Goal: Transaction & Acquisition: Purchase product/service

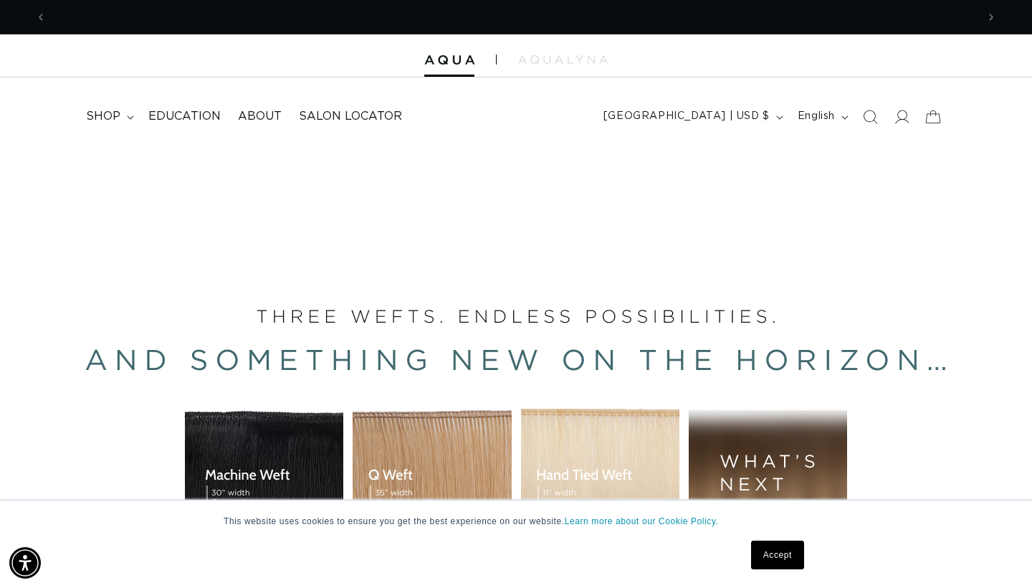
scroll to position [0, 1861]
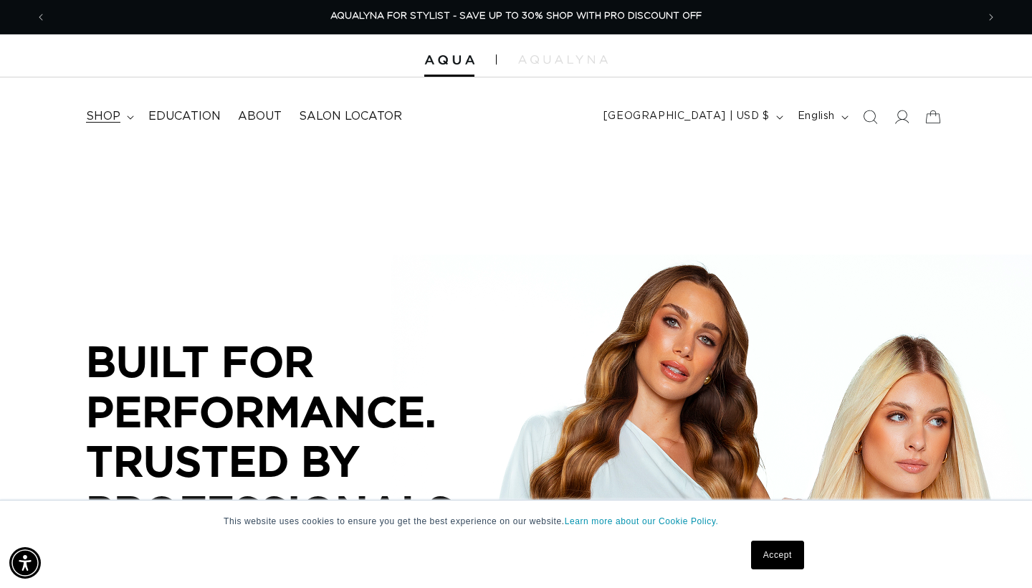
click at [100, 116] on span "shop" at bounding box center [103, 116] width 34 height 15
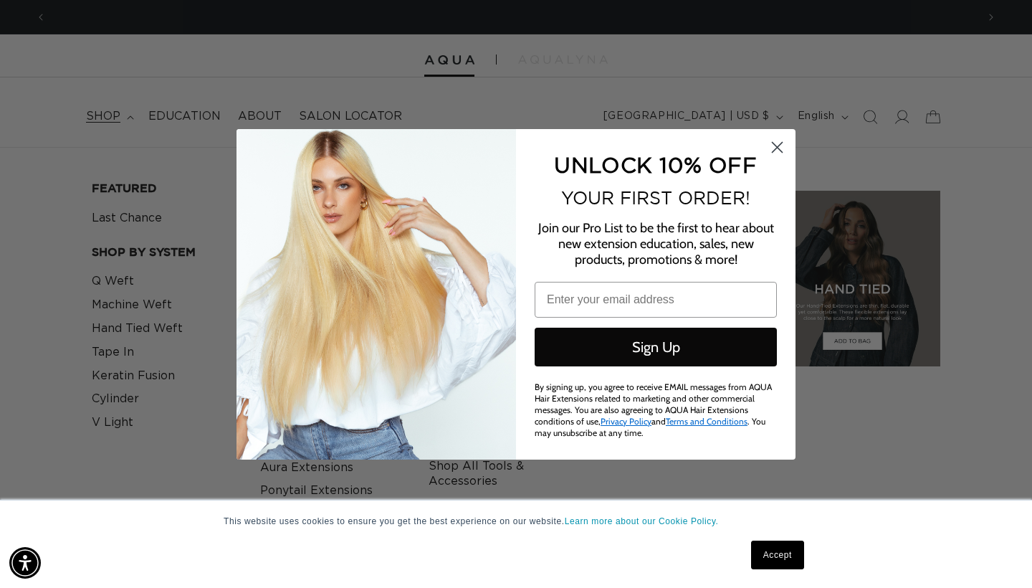
click at [775, 156] on circle "Close dialog" at bounding box center [777, 147] width 24 height 24
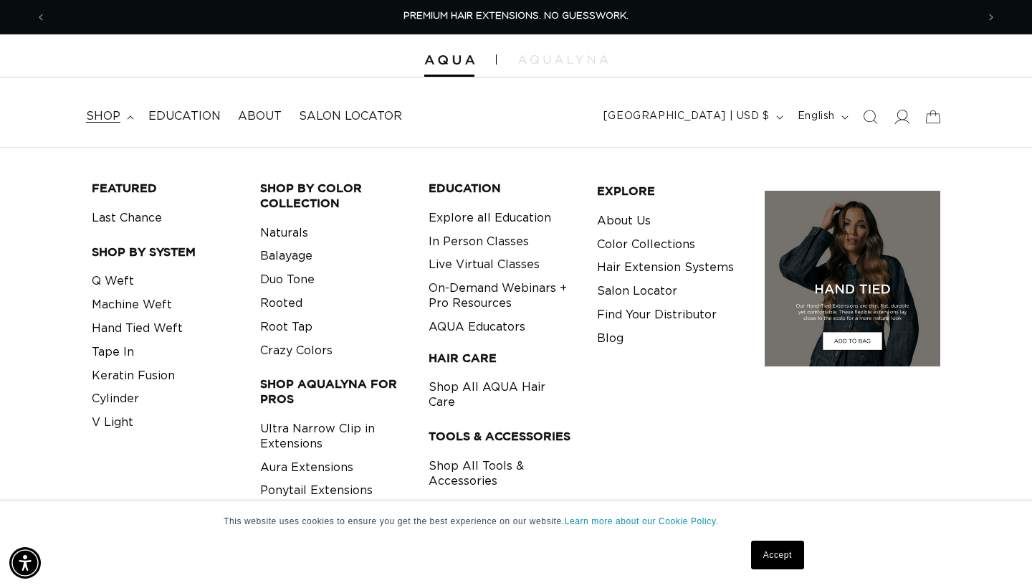
click at [901, 115] on icon at bounding box center [901, 116] width 15 height 15
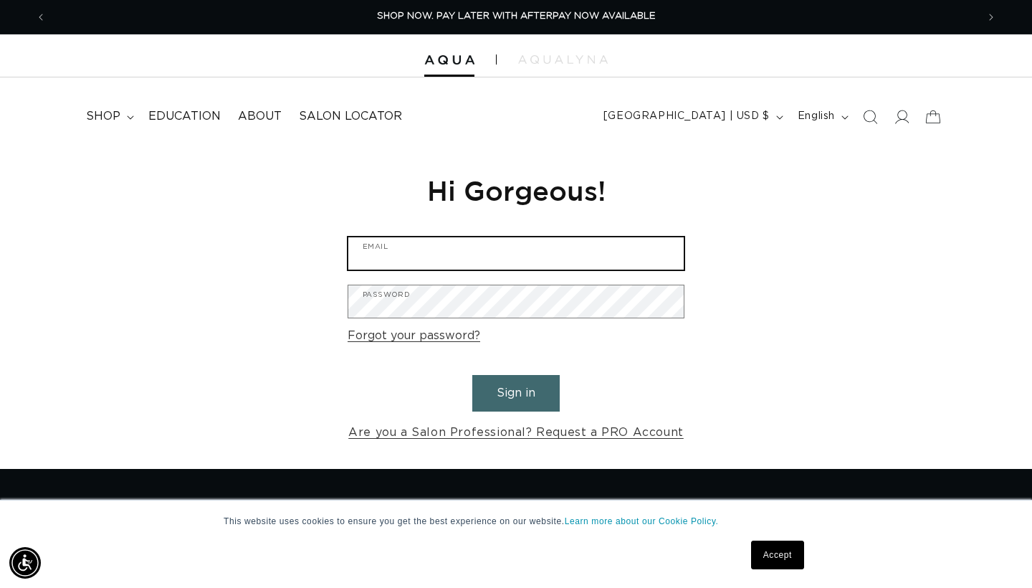
type input "tessdesignshair@gmail.com"
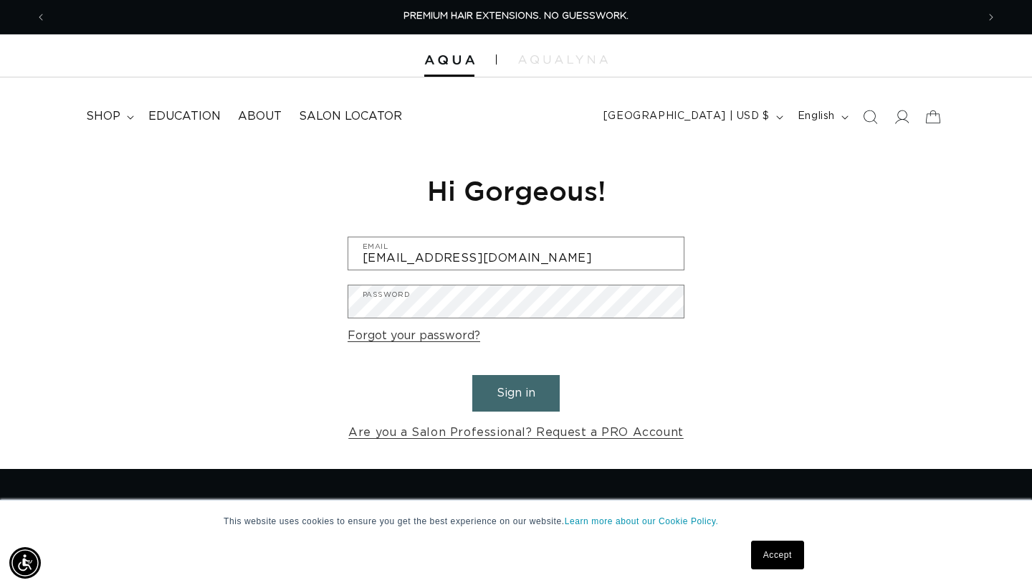
click at [520, 388] on button "Sign in" at bounding box center [515, 393] width 87 height 37
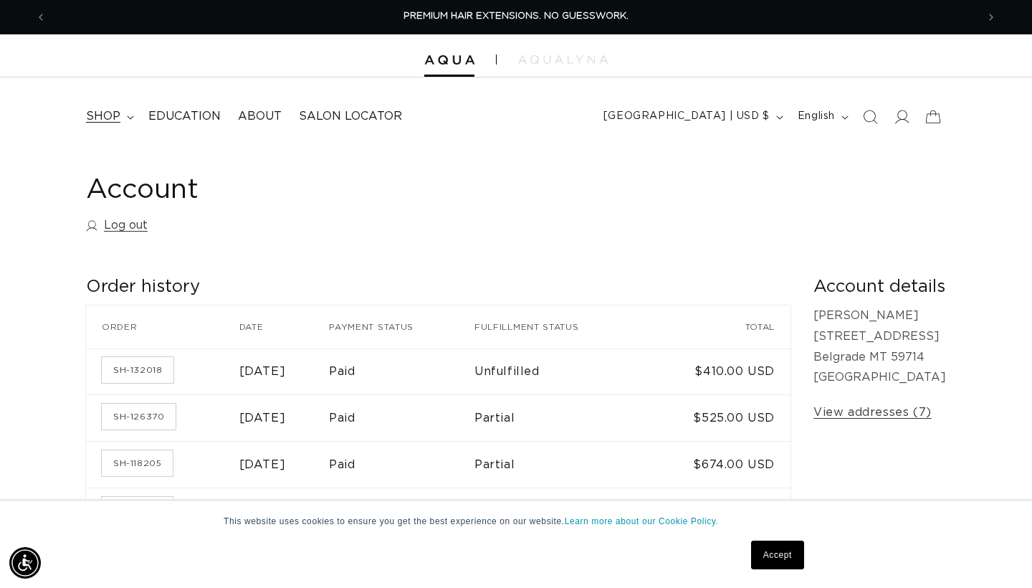
click at [106, 113] on span "shop" at bounding box center [103, 116] width 34 height 15
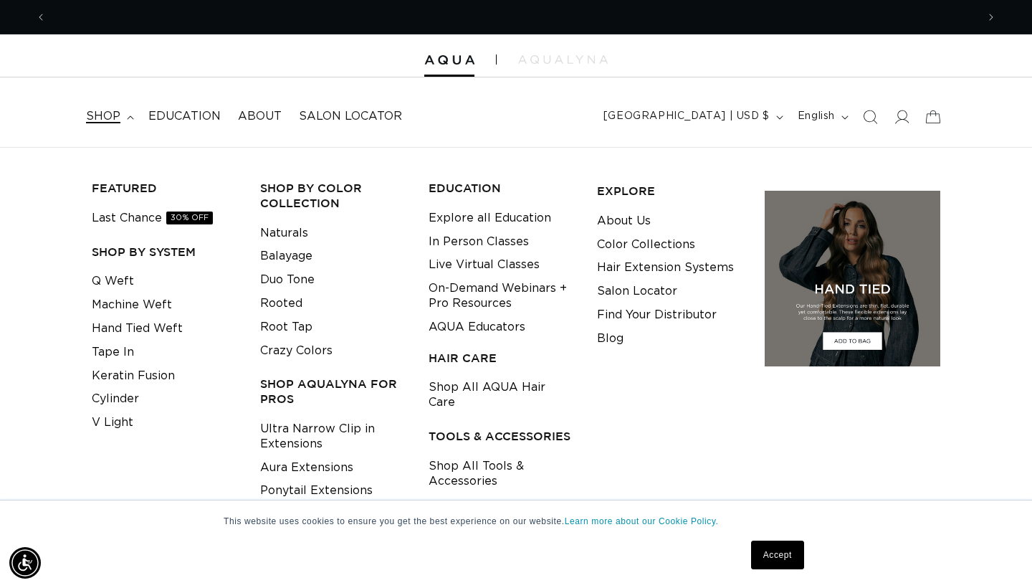
scroll to position [0, 930]
click at [100, 302] on link "Machine Weft" at bounding box center [132, 305] width 80 height 24
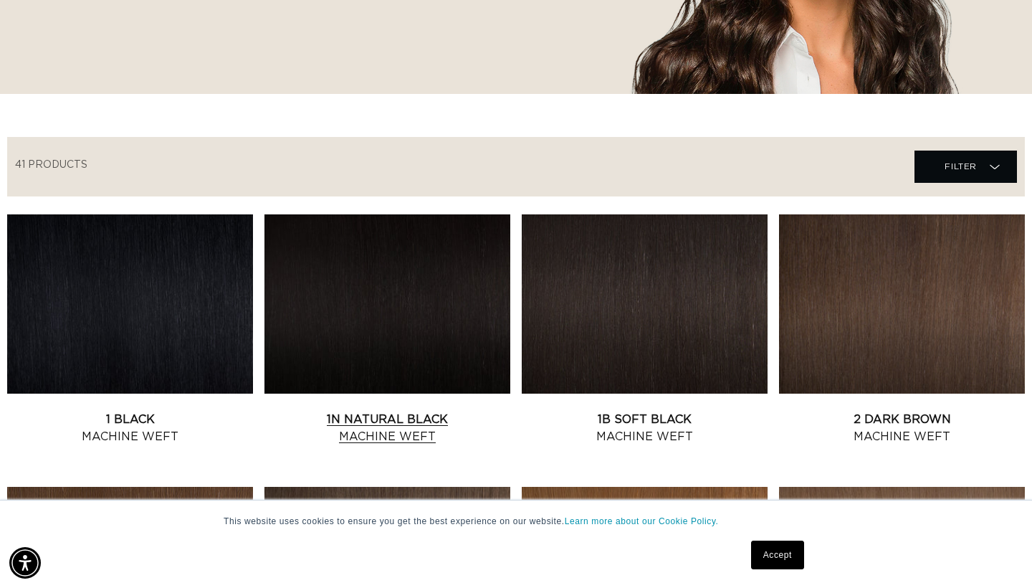
scroll to position [429, 0]
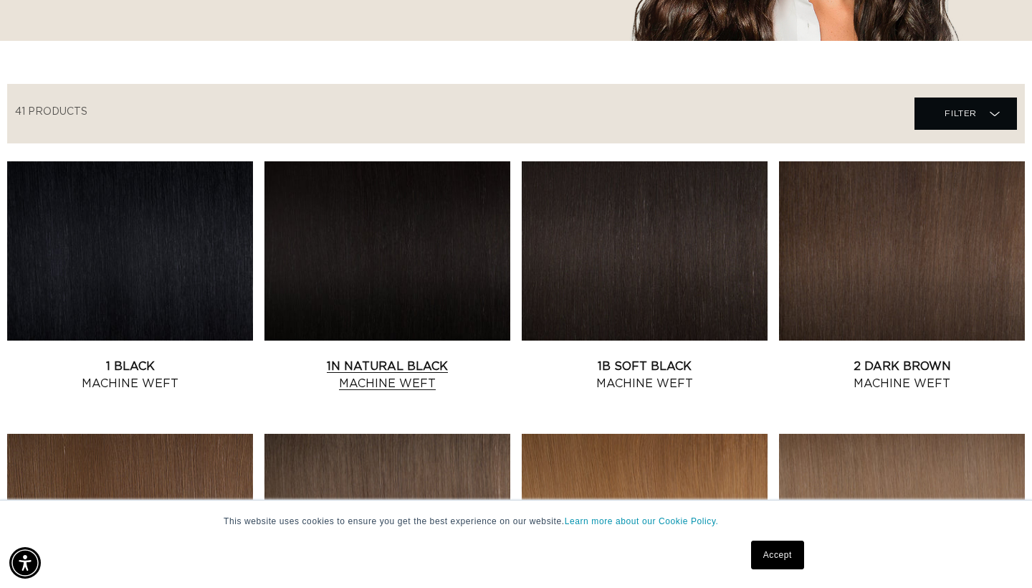
click at [381, 358] on link "1N Natural Black Machine Weft" at bounding box center [387, 375] width 246 height 34
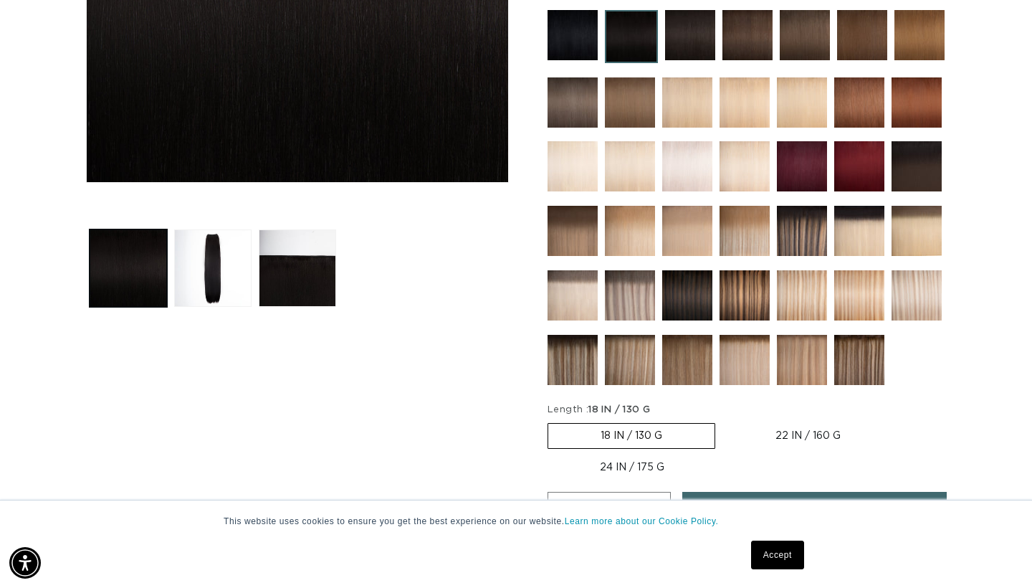
scroll to position [0, 930]
click at [799, 431] on label "22 IN / 160 G Variant sold out or unavailable" at bounding box center [808, 436] width 170 height 24
click at [723, 421] on input "22 IN / 160 G Variant sold out or unavailable" at bounding box center [722, 420] width 1 height 1
radio input "true"
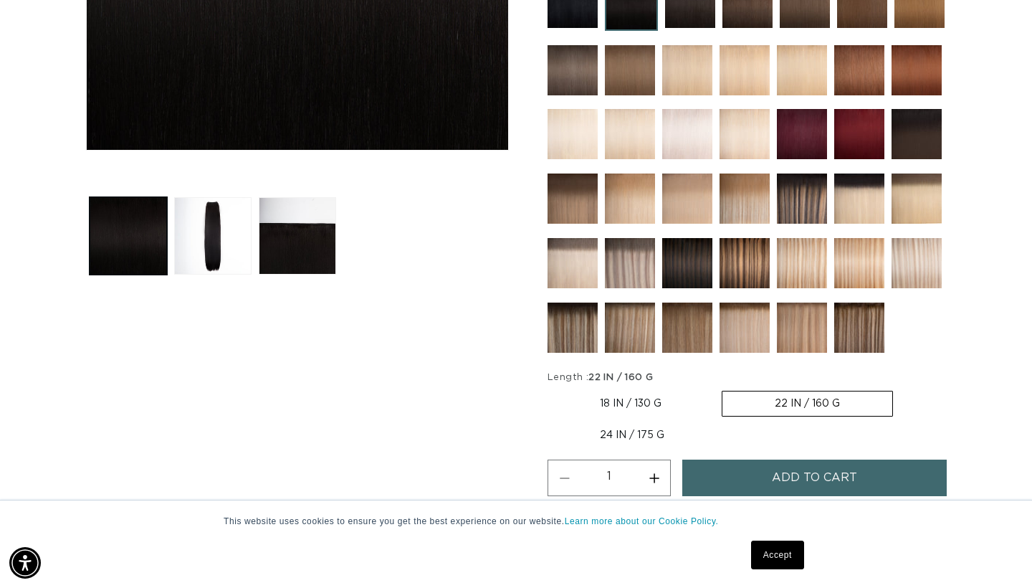
scroll to position [485, 0]
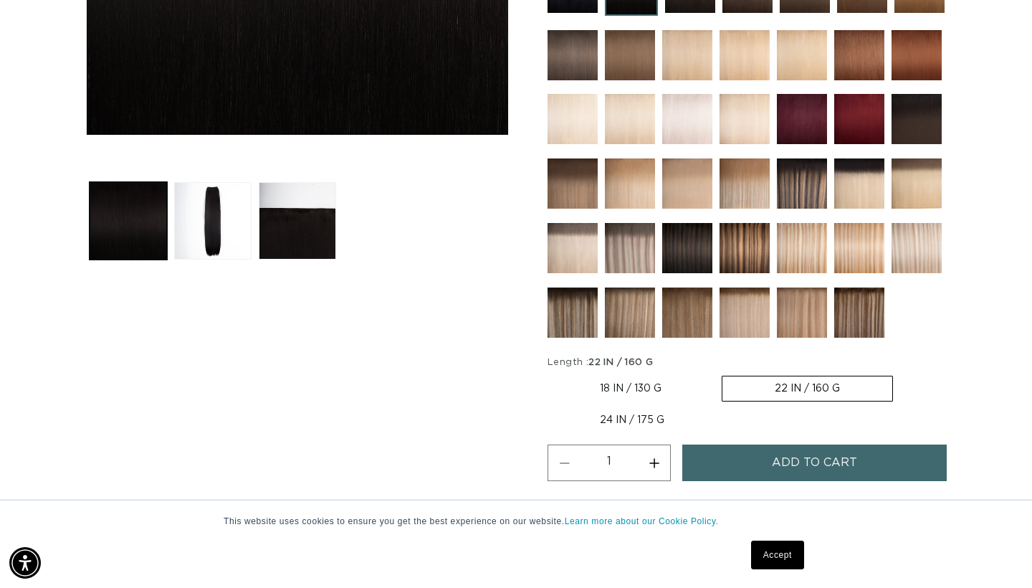
click at [634, 419] on label "24 IN / 175 G Variant sold out or unavailable" at bounding box center [632, 420] width 169 height 24
click at [900, 373] on input "24 IN / 175 G Variant sold out or unavailable" at bounding box center [900, 373] width 1 height 1
radio input "true"
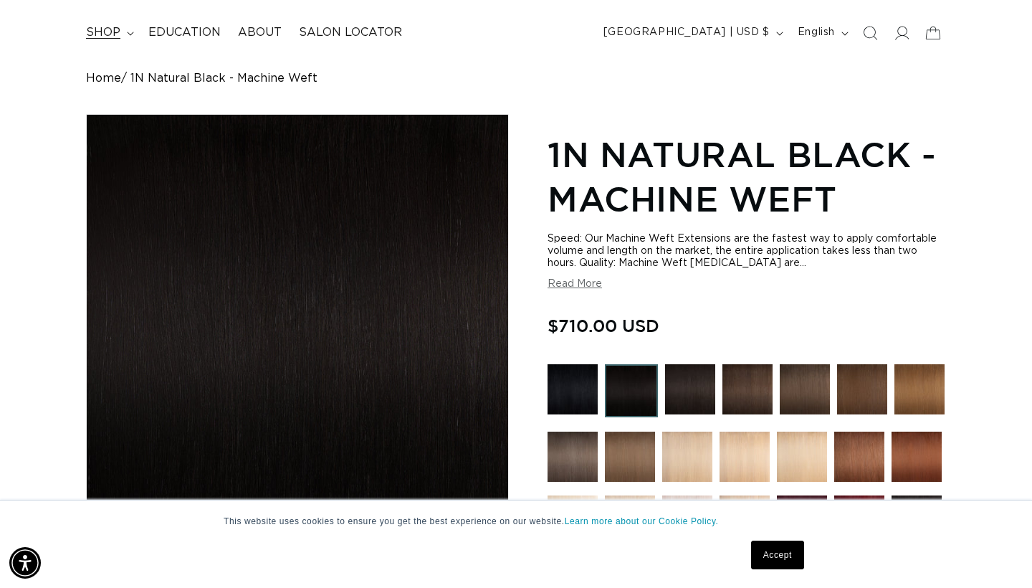
click at [127, 32] on icon at bounding box center [130, 34] width 7 height 4
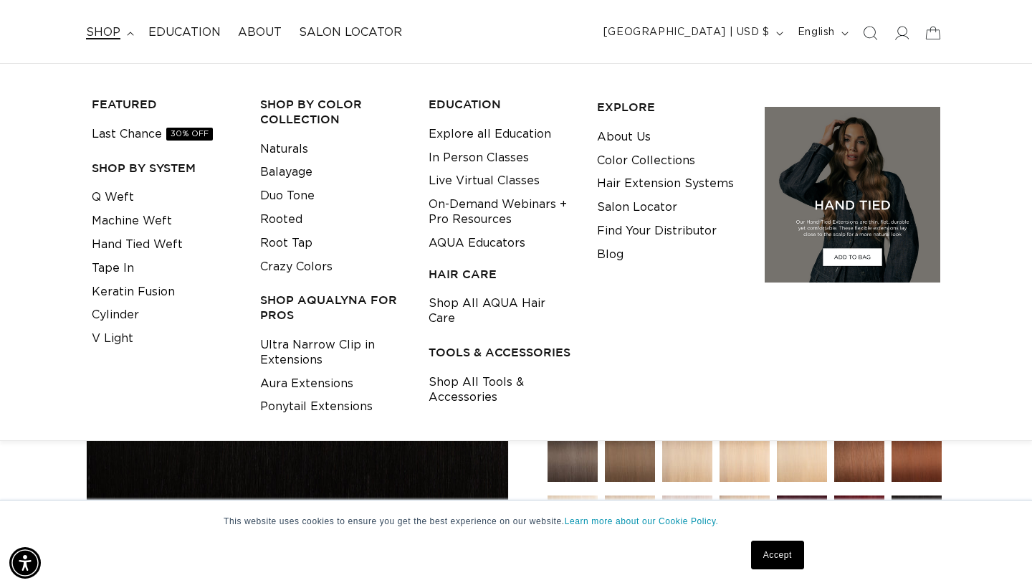
scroll to position [0, 930]
click at [120, 199] on link "Q Weft" at bounding box center [113, 198] width 42 height 24
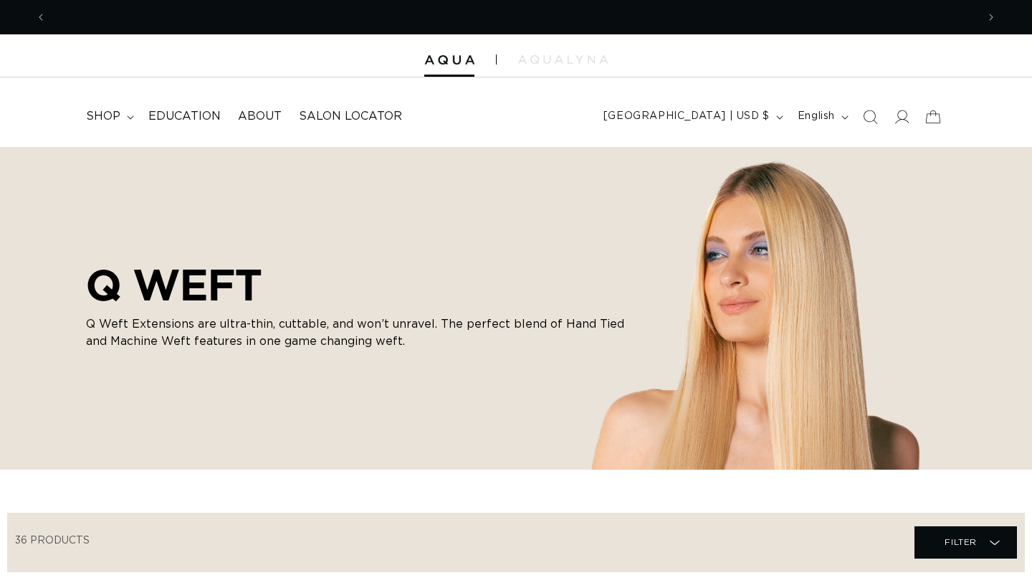
scroll to position [395, 0]
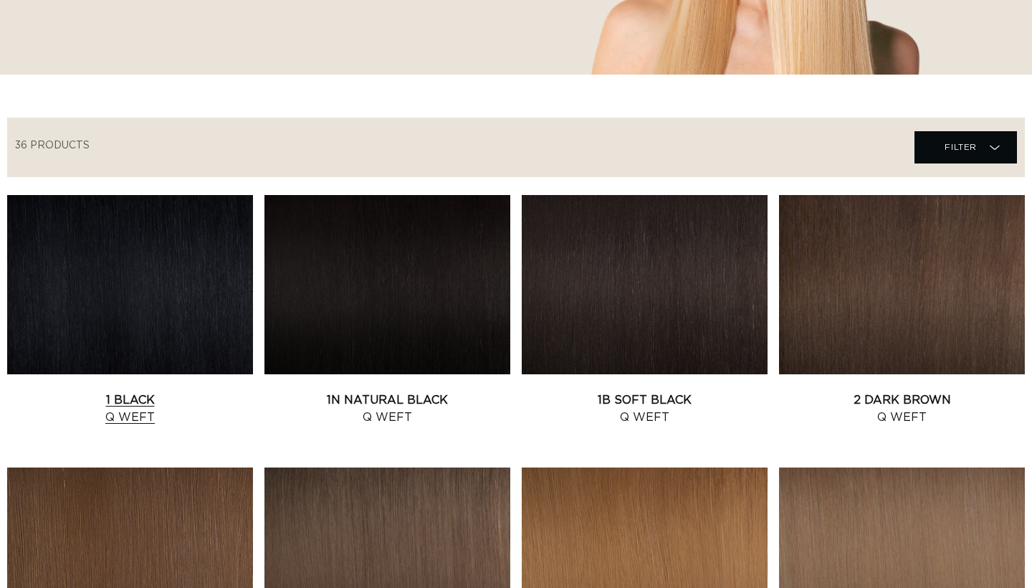
click at [102, 391] on link "1 Black Q Weft" at bounding box center [130, 408] width 246 height 34
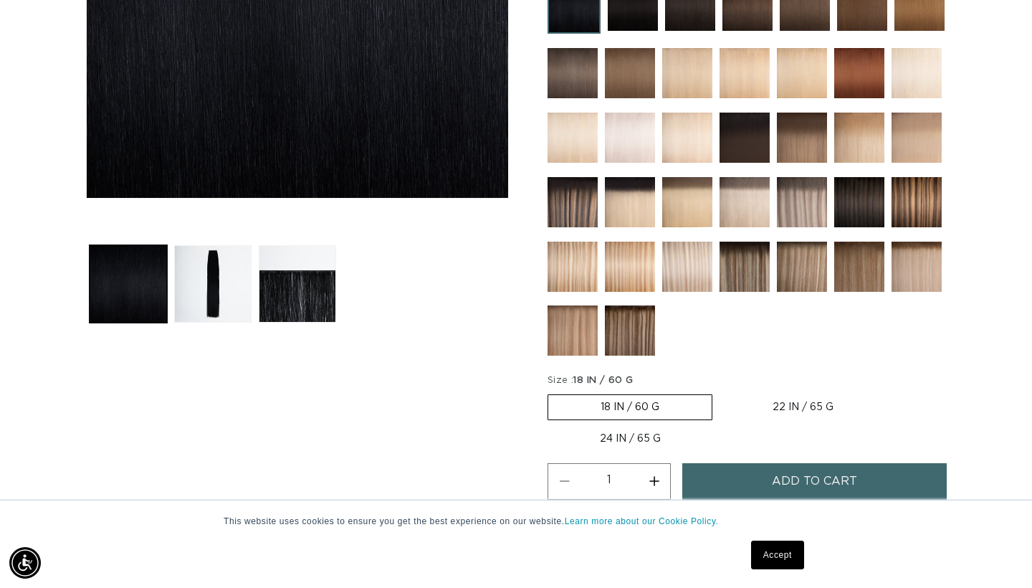
click at [793, 404] on label "22 IN / 65 G Variant sold out or unavailable" at bounding box center [803, 407] width 166 height 24
click at [720, 392] on input "22 IN / 65 G Variant sold out or unavailable" at bounding box center [720, 391] width 1 height 1
radio input "true"
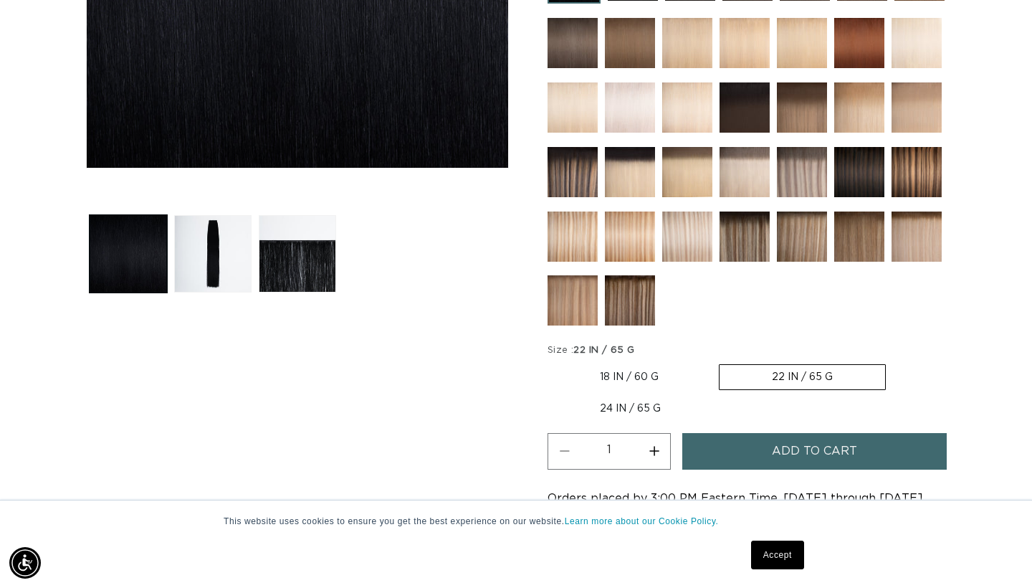
click at [626, 402] on label "24 IN / 65 G Variant sold out or unavailable" at bounding box center [631, 408] width 166 height 24
click at [893, 362] on input "24 IN / 65 G Variant sold out or unavailable" at bounding box center [893, 361] width 1 height 1
radio input "true"
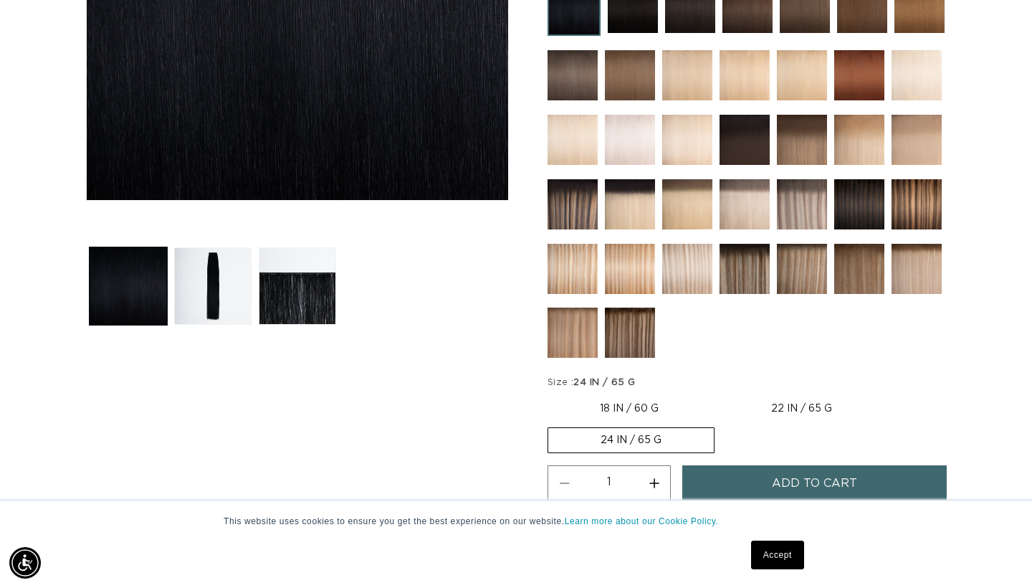
scroll to position [406, 0]
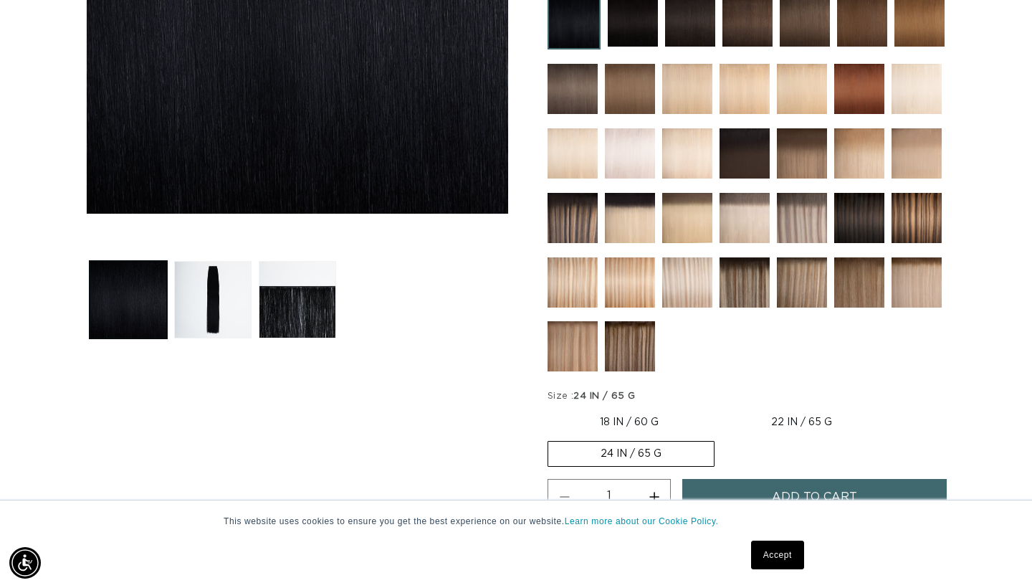
click at [656, 490] on button "Increase quantity for 1 Black - Q Weft" at bounding box center [654, 497] width 32 height 37
type input "2"
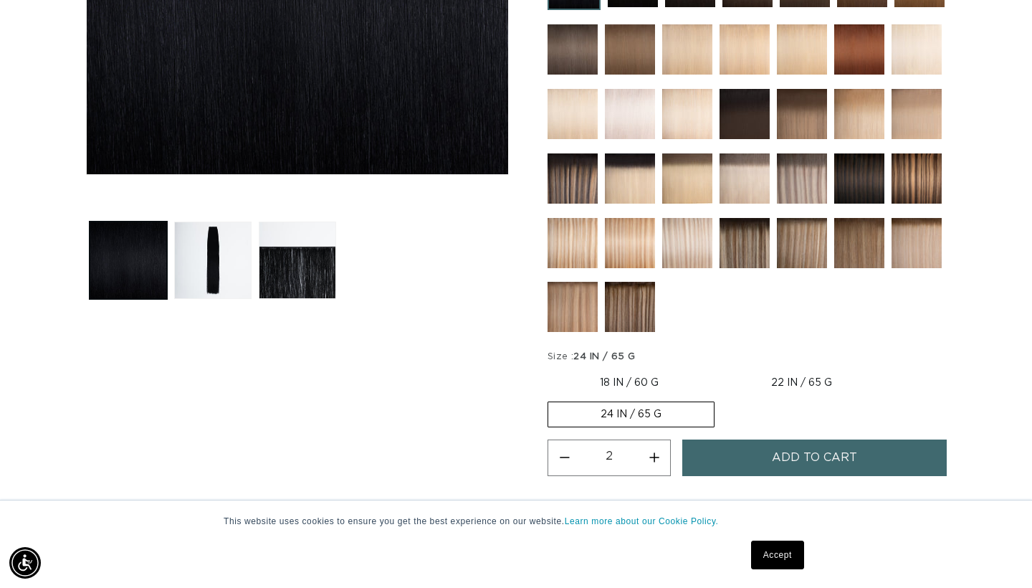
scroll to position [434, 0]
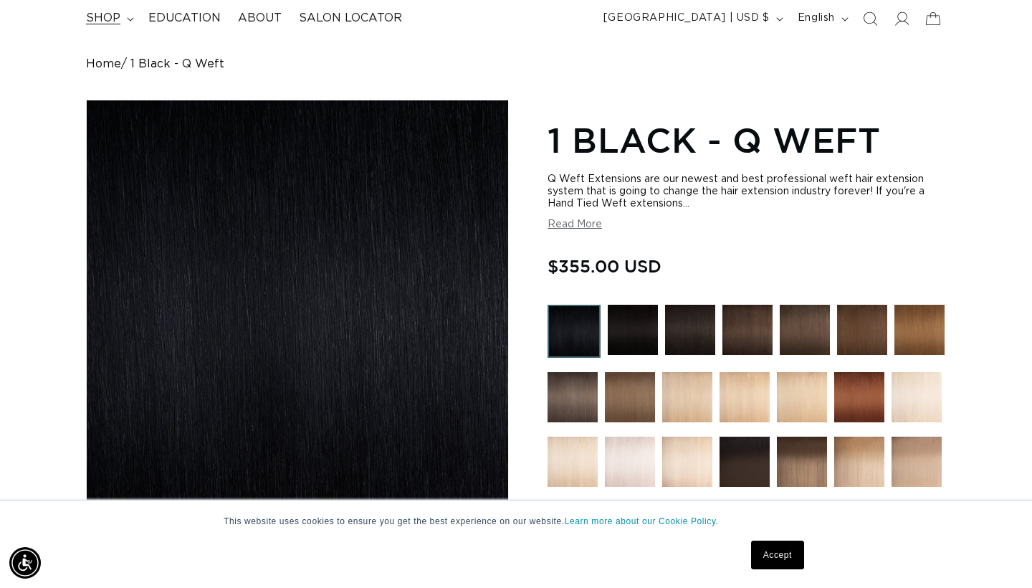
click at [128, 18] on icon at bounding box center [130, 19] width 6 height 4
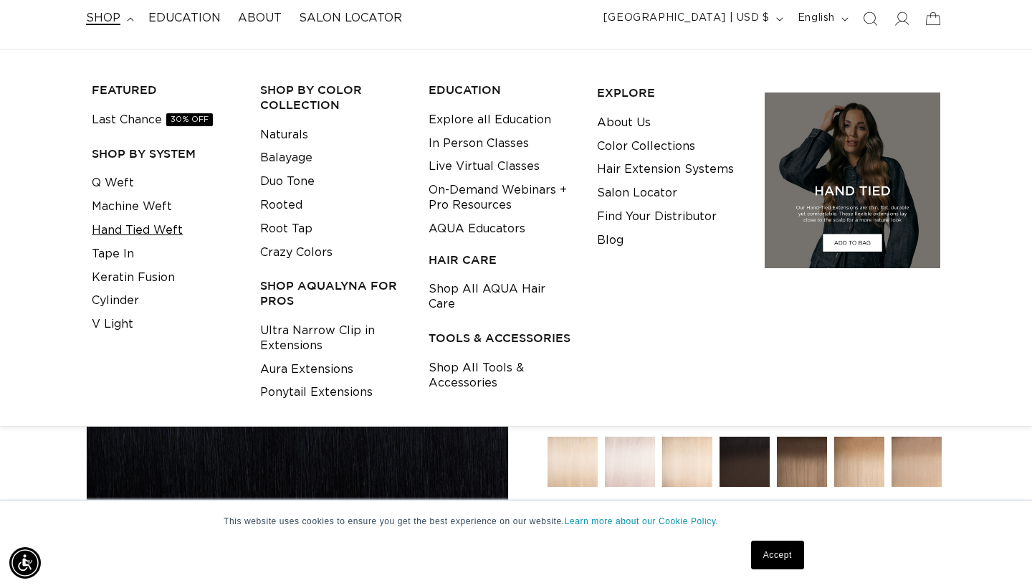
click at [138, 228] on link "Hand Tied Weft" at bounding box center [137, 231] width 91 height 24
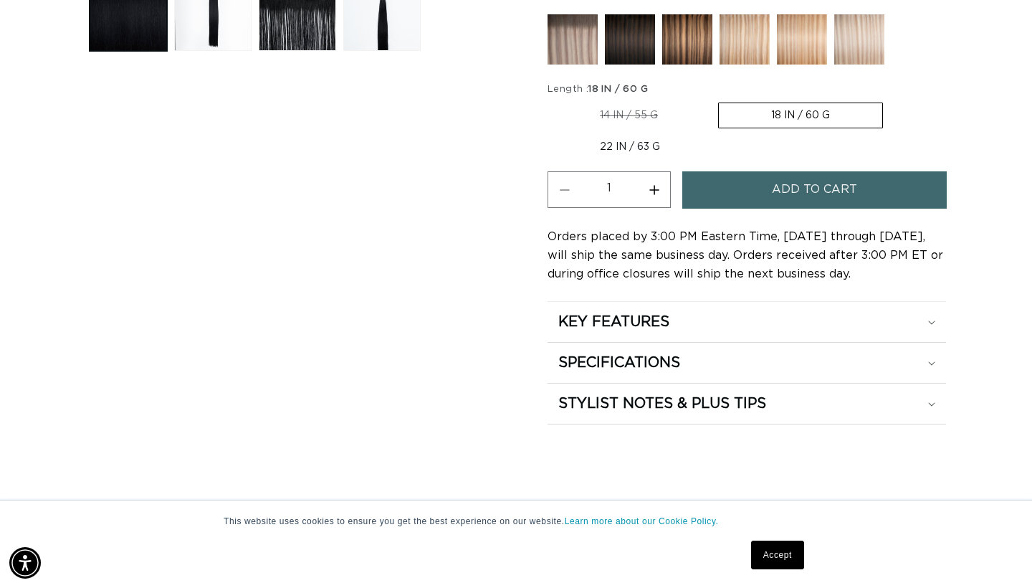
scroll to position [0, 930]
click at [616, 145] on label "22 IN / 63 G Variant sold out or unavailable" at bounding box center [630, 147] width 165 height 24
click at [890, 100] on input "22 IN / 63 G Variant sold out or unavailable" at bounding box center [890, 100] width 1 height 1
radio input "true"
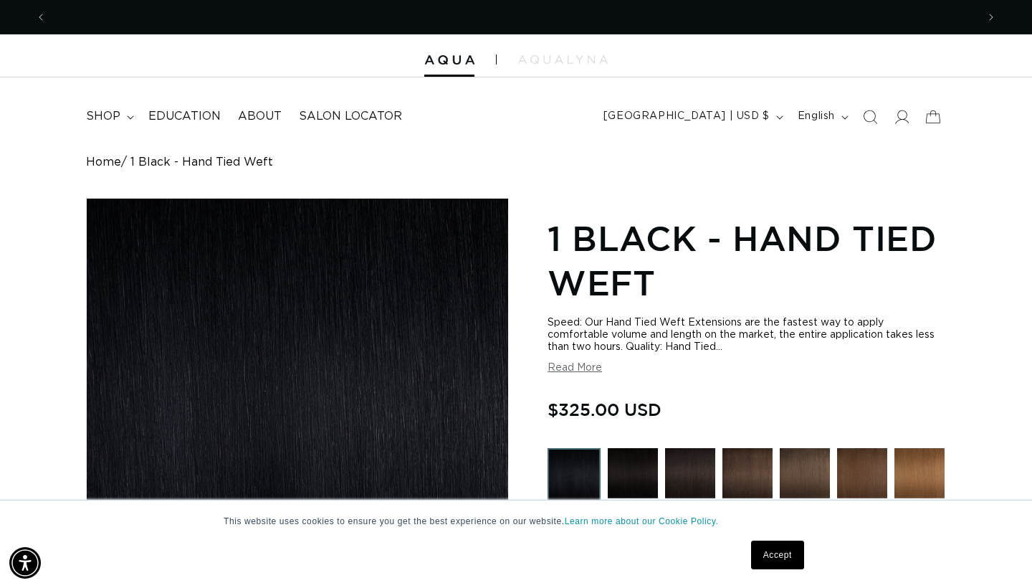
scroll to position [0, 930]
